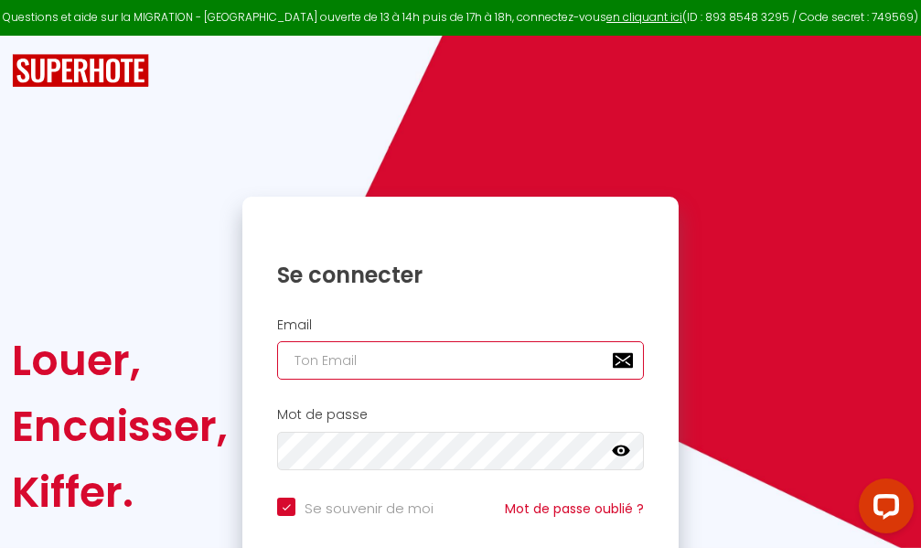
click at [454, 360] on input "email" at bounding box center [460, 360] width 367 height 38
type input "m"
checkbox input "true"
type input "ma"
checkbox input "true"
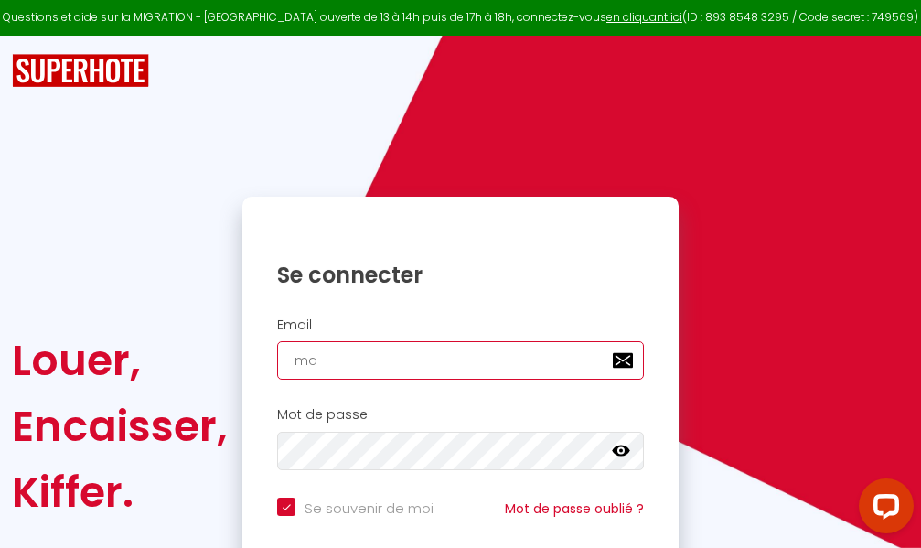
type input "mar"
checkbox input "true"
type input "marc"
checkbox input "true"
type input "marcd"
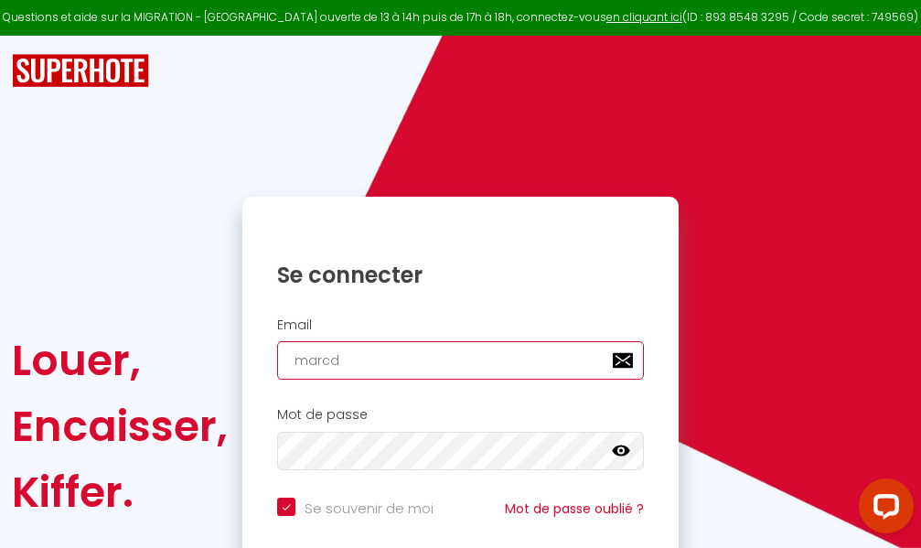
checkbox input "true"
type input "marcdp"
checkbox input "true"
type input "marcdpo"
checkbox input "true"
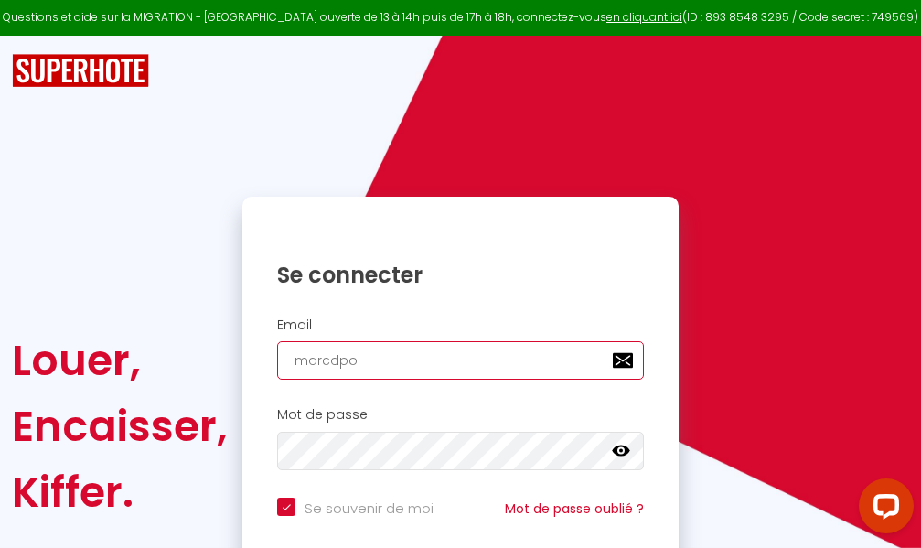
type input "marcdpoz"
checkbox input "true"
type input "marcdpoz."
checkbox input "true"
type input "marcdpoz.l"
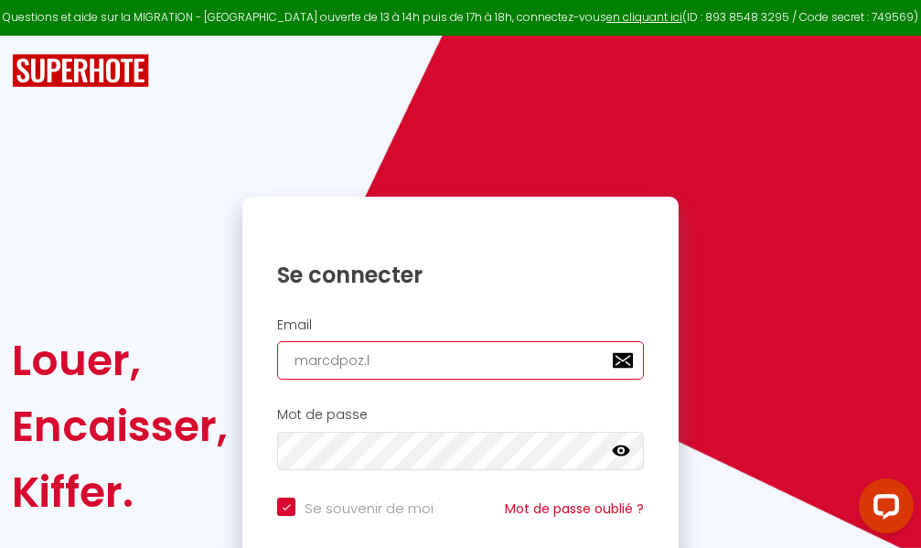
checkbox input "true"
type input "marcdpoz.lo"
checkbox input "true"
type input "marcdpoz.loc"
checkbox input "true"
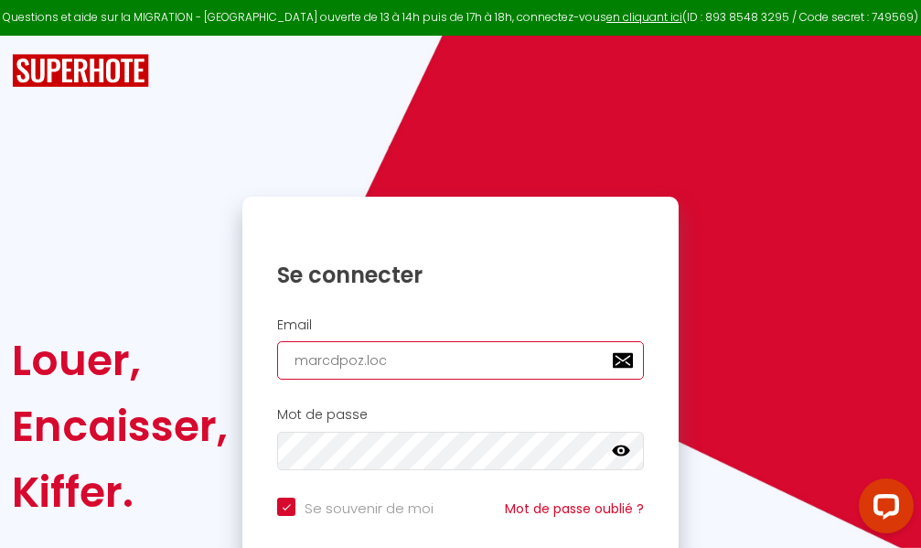
type input "marcdpoz.loca"
checkbox input "true"
type input "marcdpoz.locat"
checkbox input "true"
type input "marcdpoz.locati"
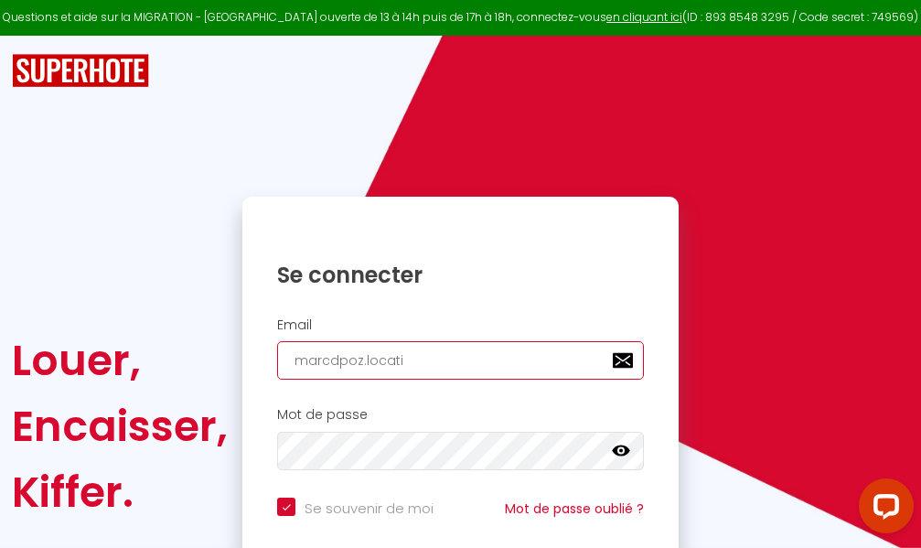
checkbox input "true"
type input "marcdpoz.locatio"
checkbox input "true"
type input "marcdpoz.location"
checkbox input "true"
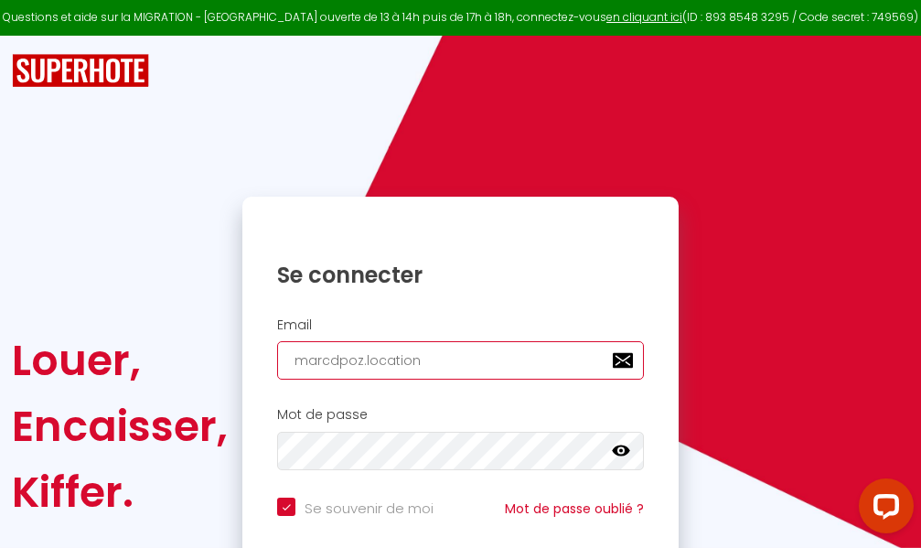
type input "marcdpoz.location@"
checkbox input "true"
type input "marcdpoz.location@g"
checkbox input "true"
type input "marcdpoz.location@gm"
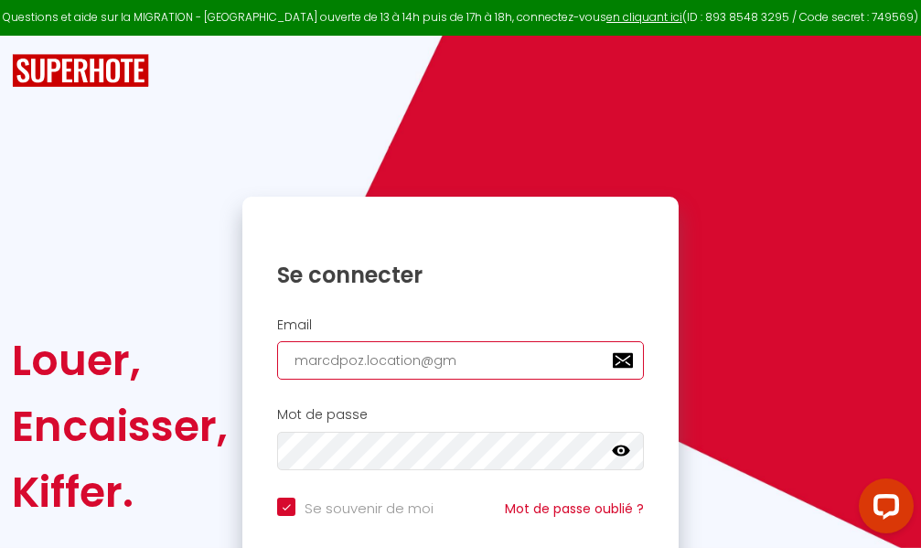
checkbox input "true"
type input "marcdpoz.location@gma"
checkbox input "true"
type input "marcdpoz.location@gmai"
checkbox input "true"
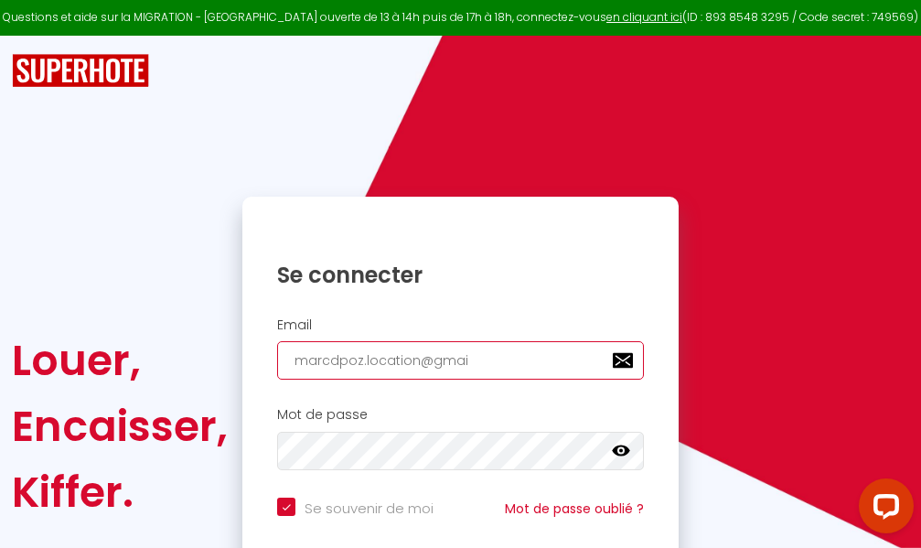
type input "marcdpoz.location@gmail"
checkbox input "true"
type input "marcdpoz.location@gmail."
checkbox input "true"
type input "marcdpoz.location@gmail.c"
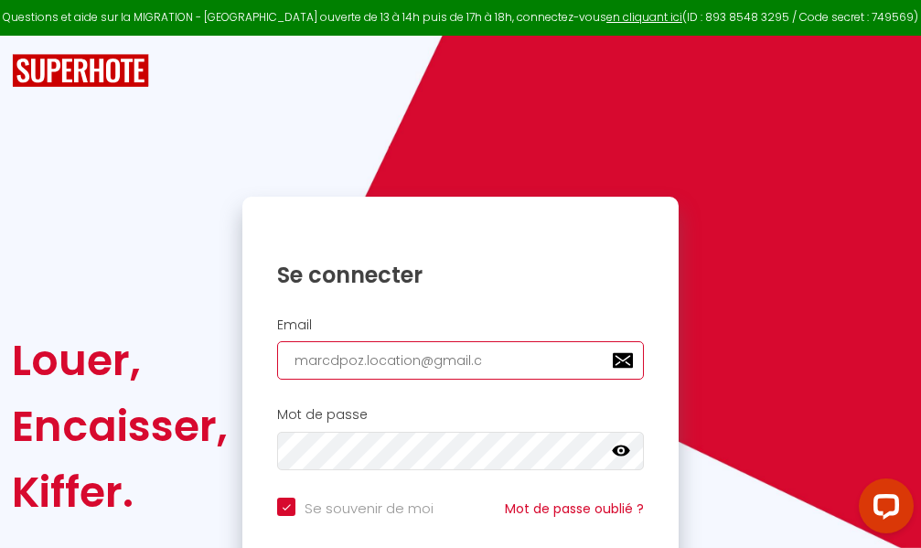
checkbox input "true"
type input "marcdpoz.location@gmail.co"
checkbox input "true"
type input "marcdpoz.location@gmail.com"
checkbox input "true"
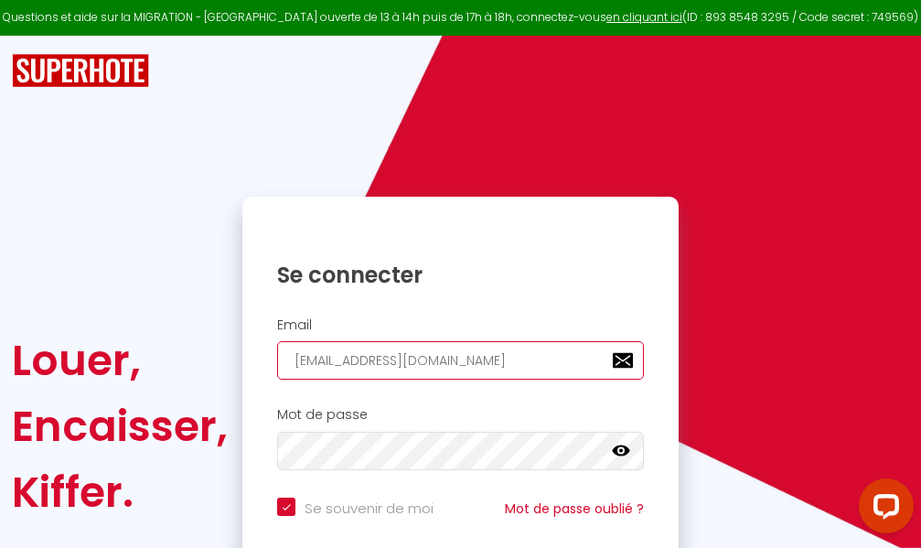
type input "marcdpoz.location@gmail.com"
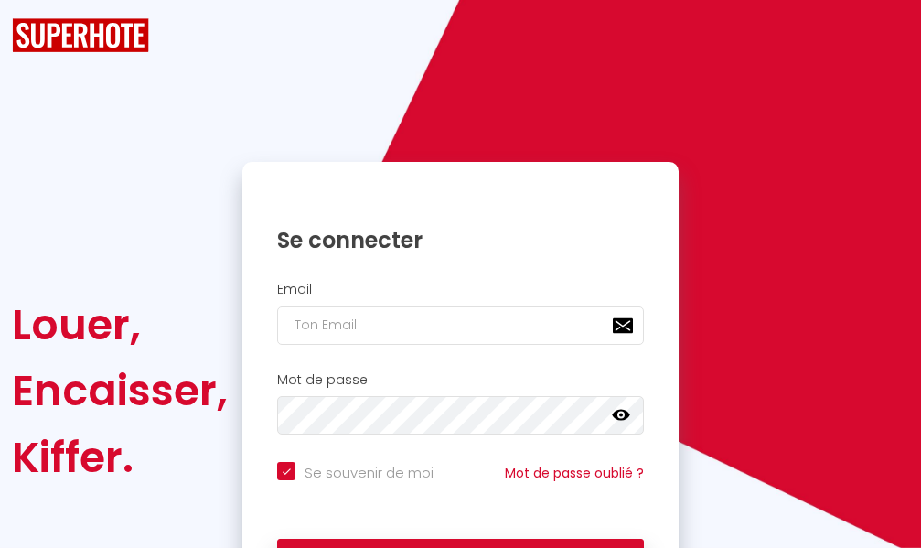
checkbox input "true"
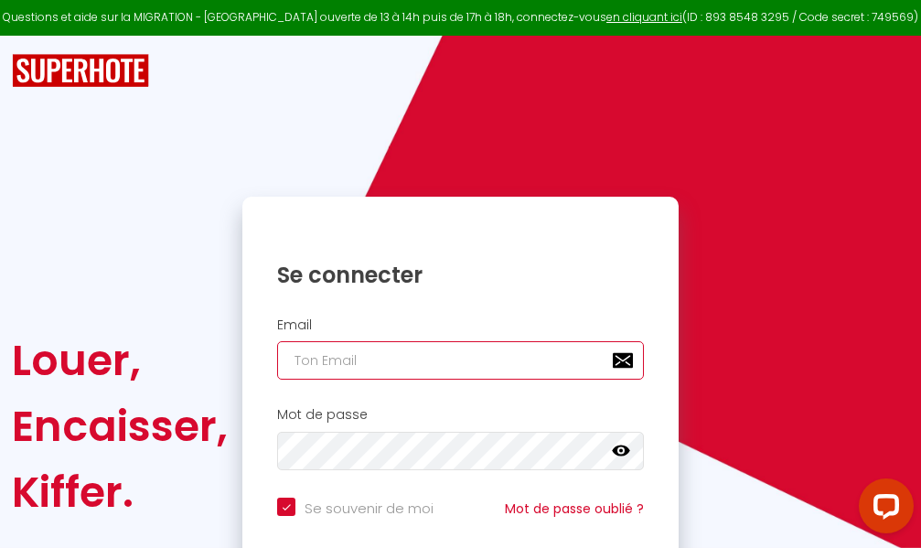
click at [392, 359] on input "email" at bounding box center [460, 360] width 367 height 38
